Goal: Navigation & Orientation: Find specific page/section

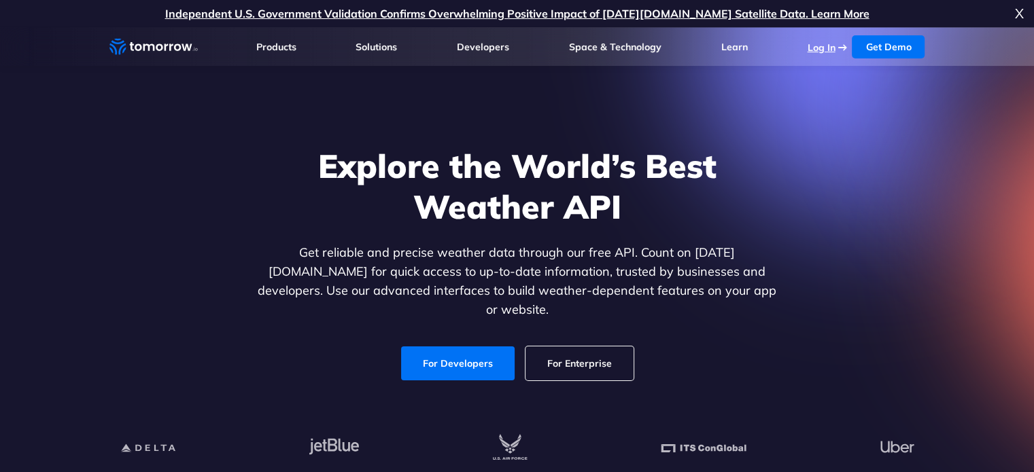
click at [816, 48] on link "Log In" at bounding box center [821, 47] width 28 height 12
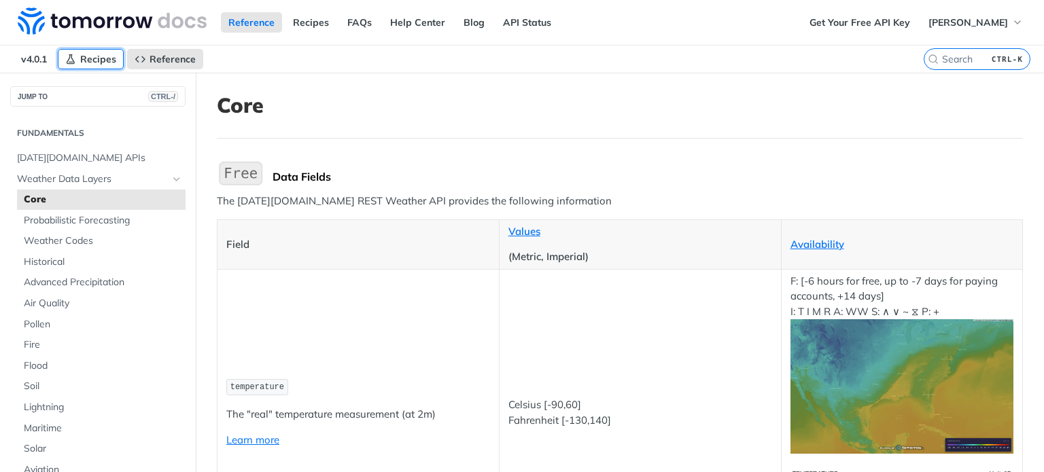
click at [98, 60] on span "Recipes" at bounding box center [98, 59] width 36 height 12
